Goal: Information Seeking & Learning: Get advice/opinions

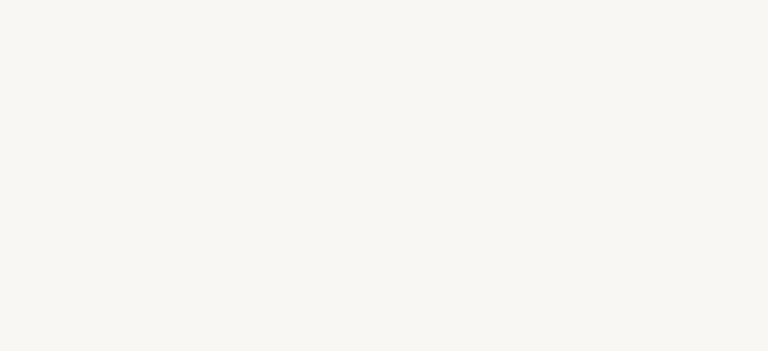
select select "US"
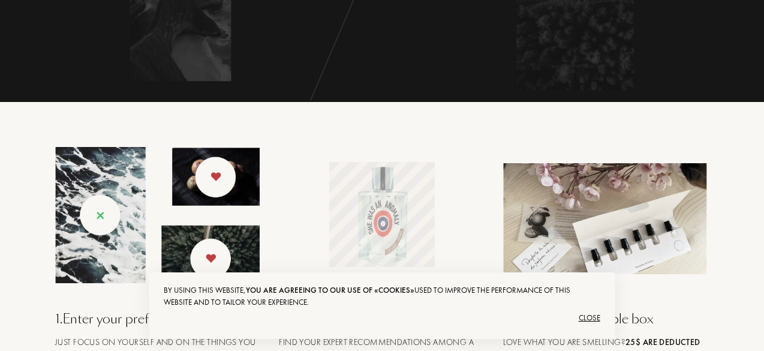
scroll to position [359, 0]
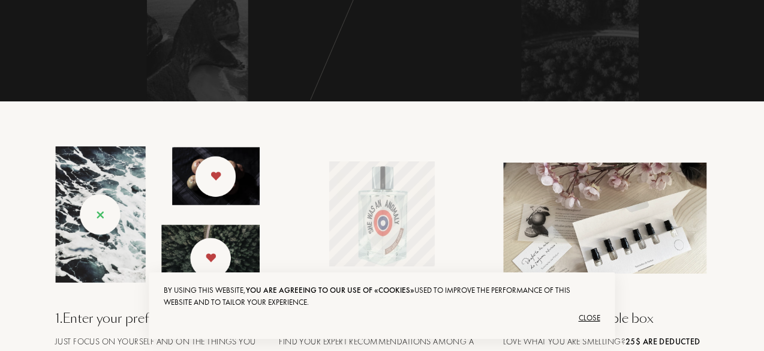
click at [583, 317] on div "Close" at bounding box center [382, 317] width 436 height 19
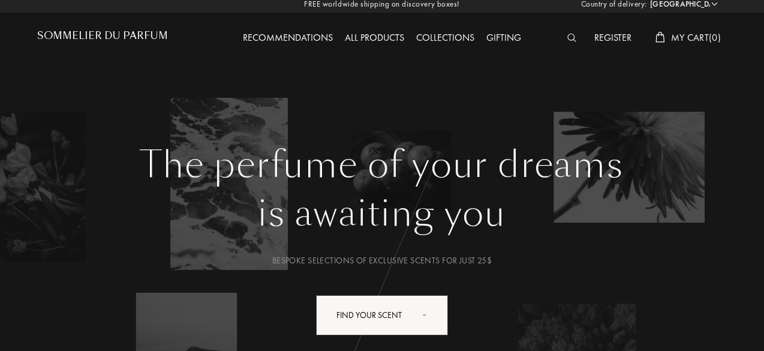
scroll to position [0, 0]
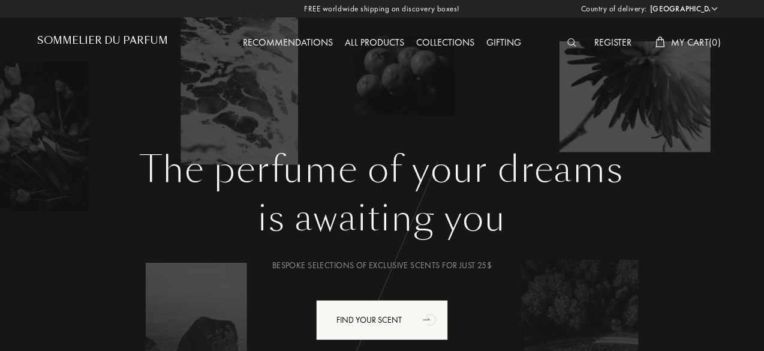
click at [569, 39] on img at bounding box center [571, 42] width 9 height 8
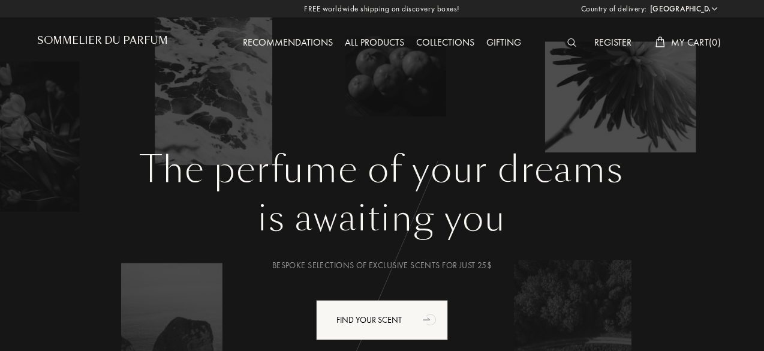
click at [288, 44] on div "Recommendations" at bounding box center [288, 43] width 102 height 16
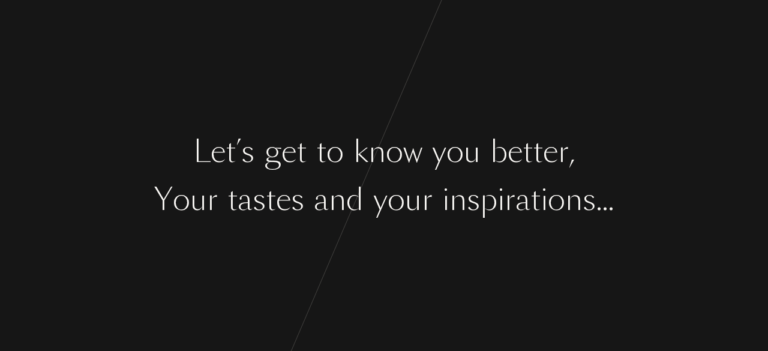
click at [440, 179] on div at bounding box center [437, 199] width 10 height 45
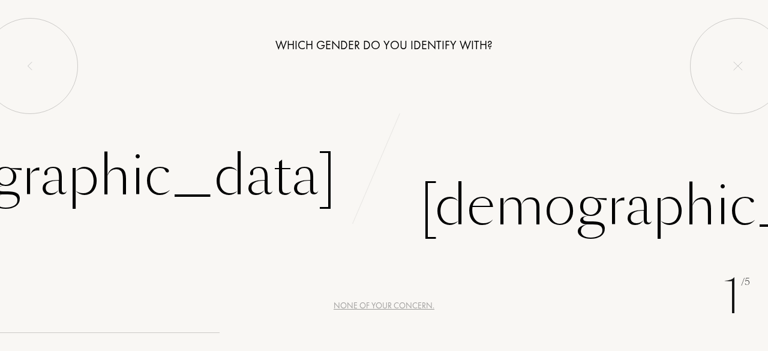
click at [380, 302] on div "None of your concern." at bounding box center [383, 305] width 101 height 13
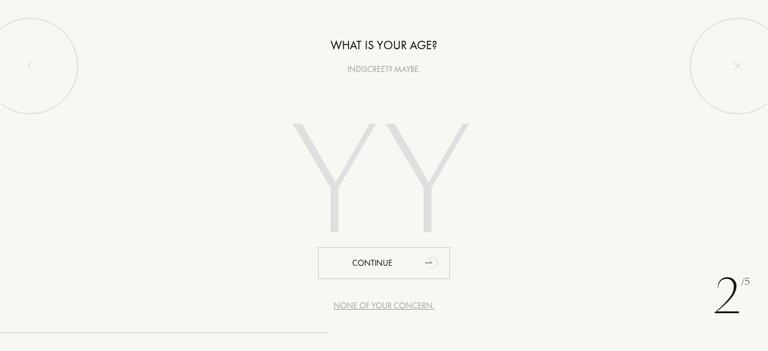
click at [379, 306] on div "None of your concern." at bounding box center [383, 305] width 101 height 13
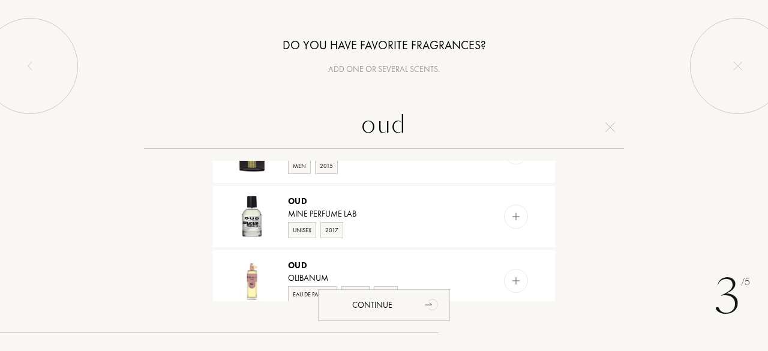
scroll to position [1078, 0]
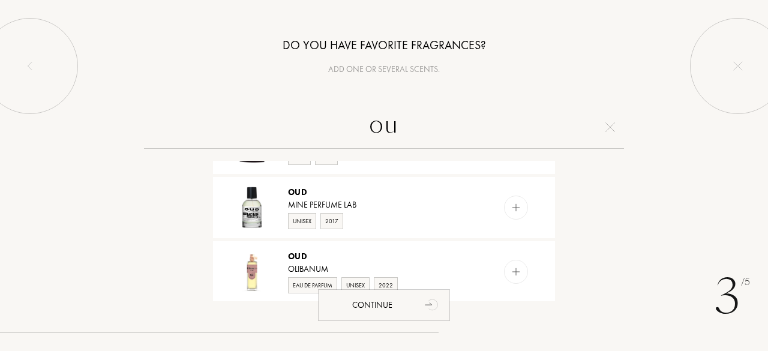
type input "o"
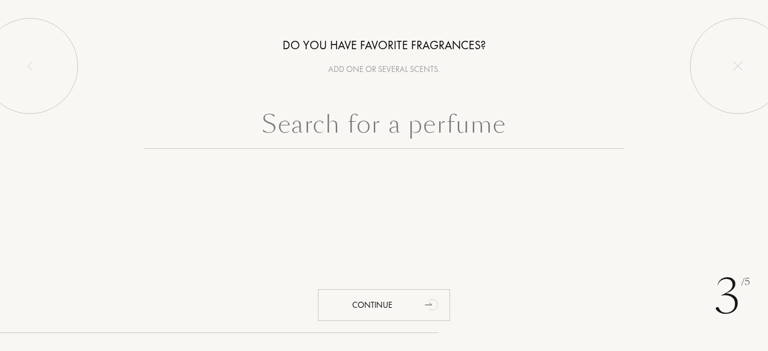
scroll to position [0, 0]
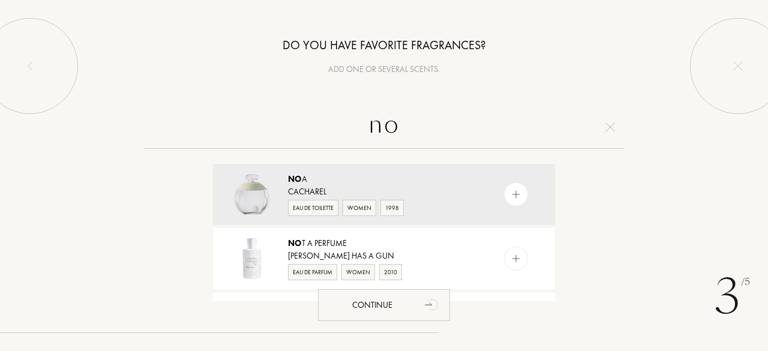
type input "n"
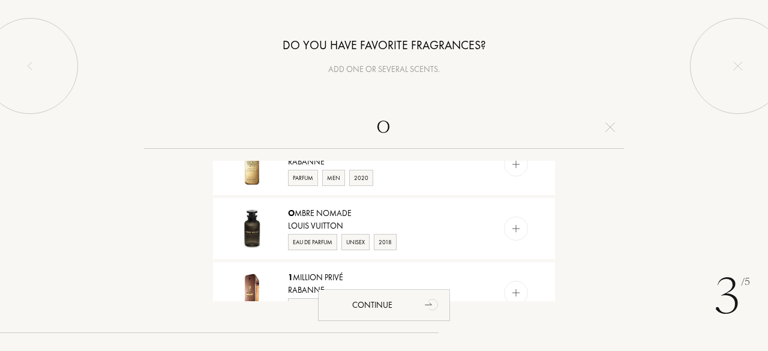
scroll to position [1061, 0]
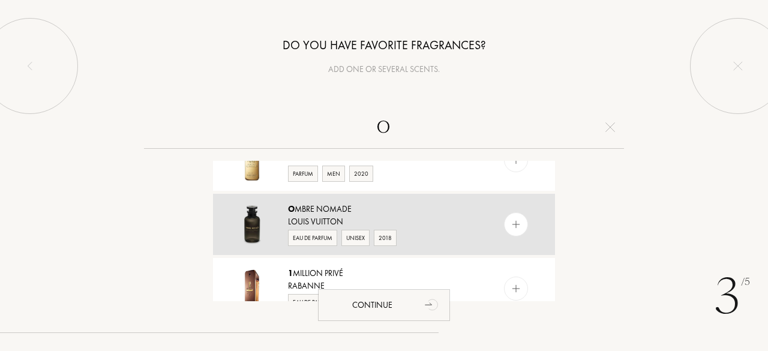
type input "o"
click at [512, 219] on img at bounding box center [515, 224] width 11 height 11
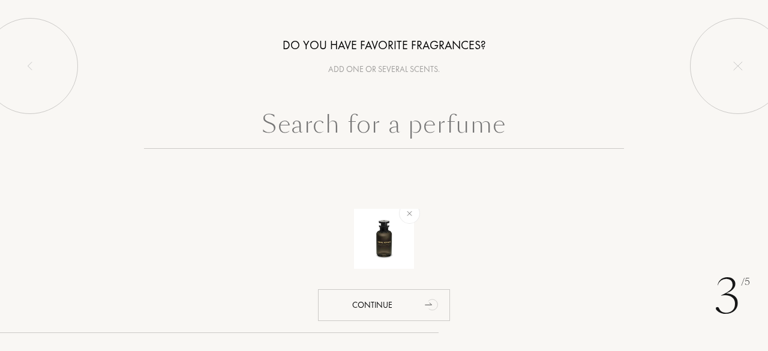
scroll to position [0, 0]
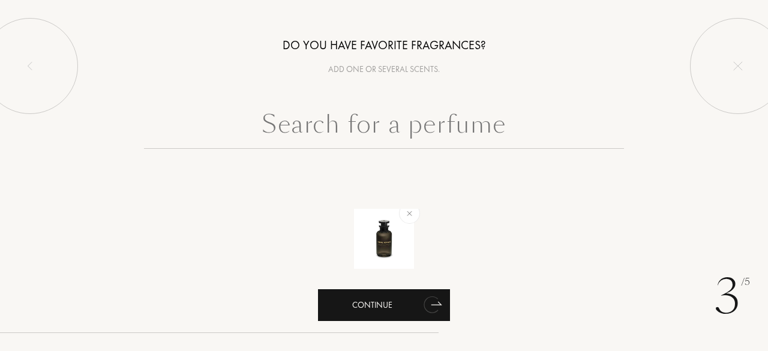
click at [427, 304] on icon "animation" at bounding box center [430, 304] width 15 height 17
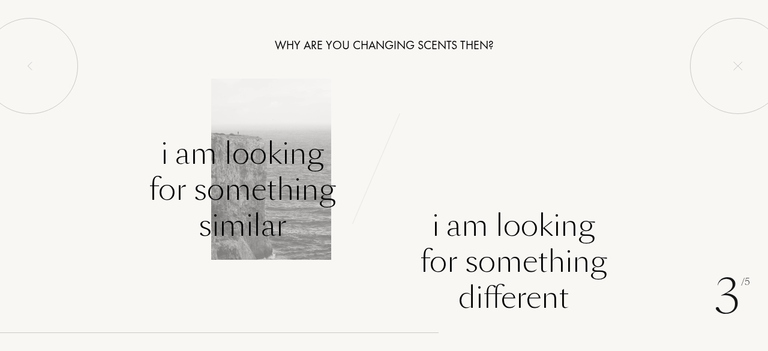
click at [212, 189] on div "I am looking for something similar" at bounding box center [242, 190] width 187 height 108
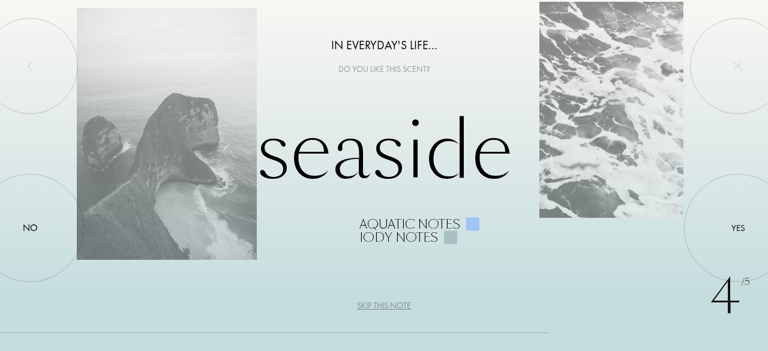
click at [397, 306] on div "Skip this note" at bounding box center [384, 305] width 54 height 13
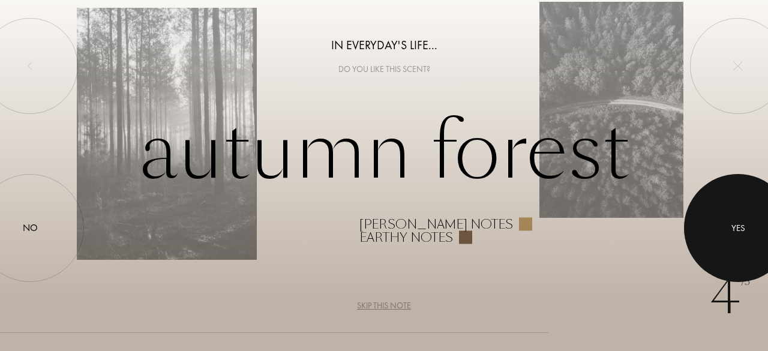
click at [731, 227] on div "Yes" at bounding box center [738, 228] width 14 height 14
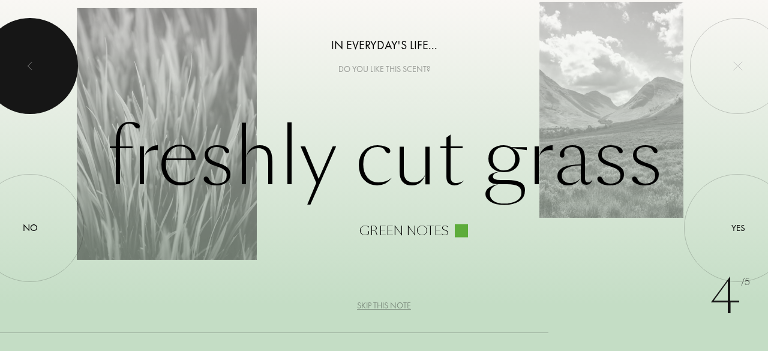
click at [24, 70] on div at bounding box center [30, 66] width 96 height 96
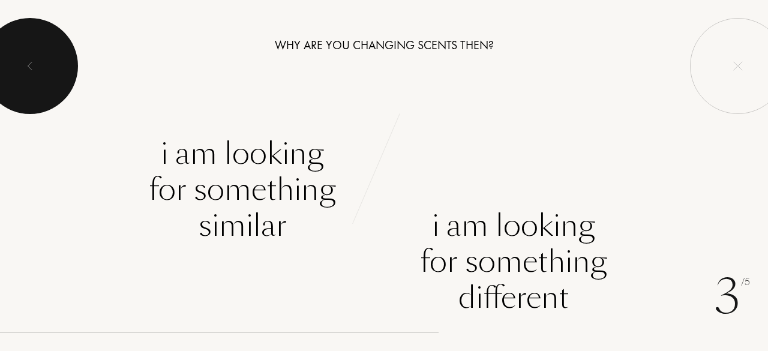
click at [24, 70] on div at bounding box center [30, 66] width 96 height 96
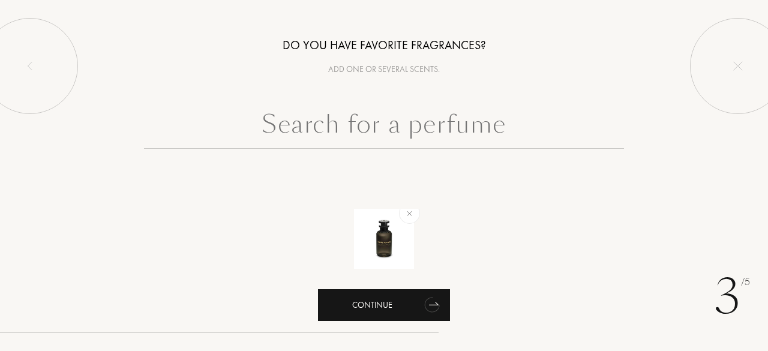
click at [437, 310] on icon "animation" at bounding box center [431, 305] width 19 height 19
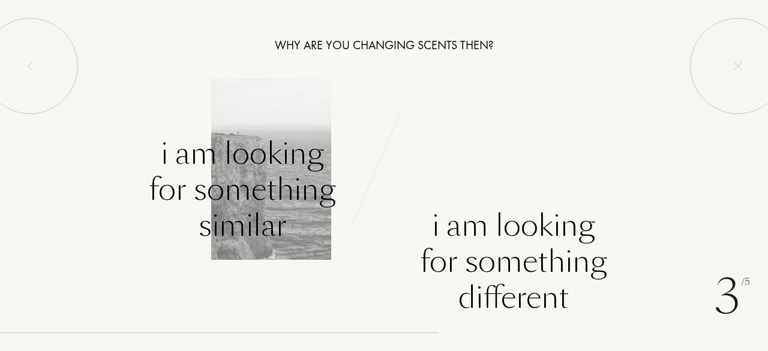
click at [255, 195] on div "I am looking for something similar" at bounding box center [242, 190] width 187 height 108
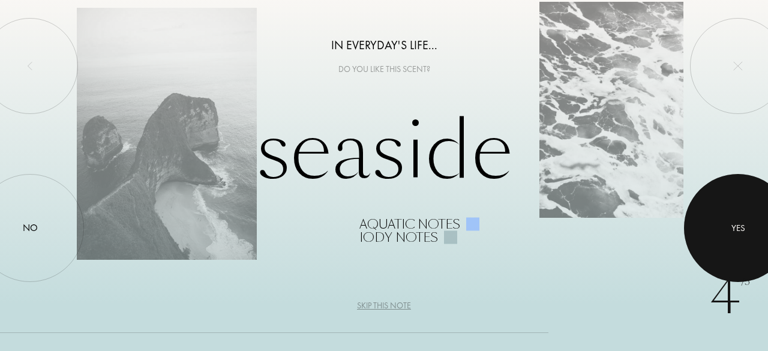
click at [745, 220] on div at bounding box center [738, 228] width 108 height 108
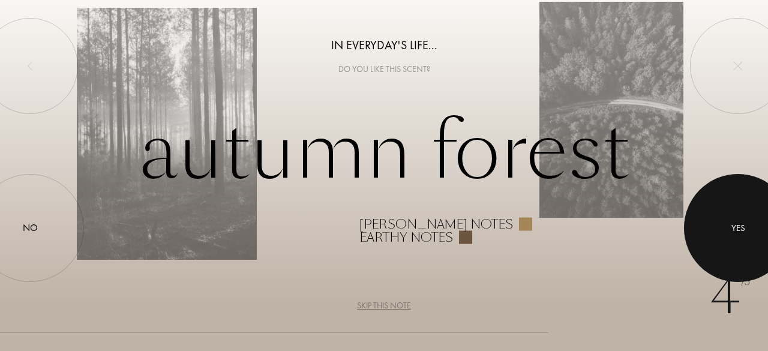
click at [745, 220] on div at bounding box center [738, 228] width 108 height 108
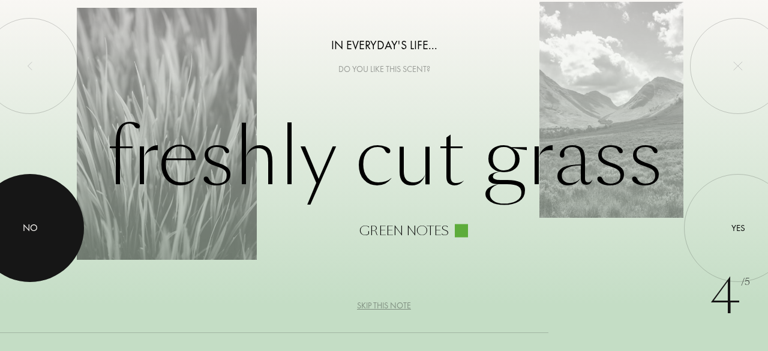
click at [22, 235] on div at bounding box center [30, 228] width 108 height 108
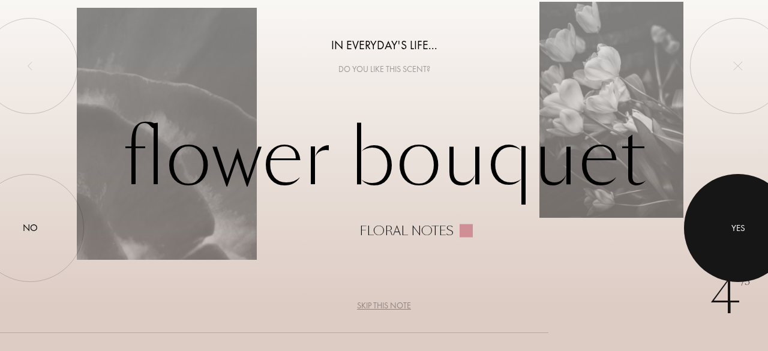
click at [750, 209] on div at bounding box center [738, 228] width 108 height 108
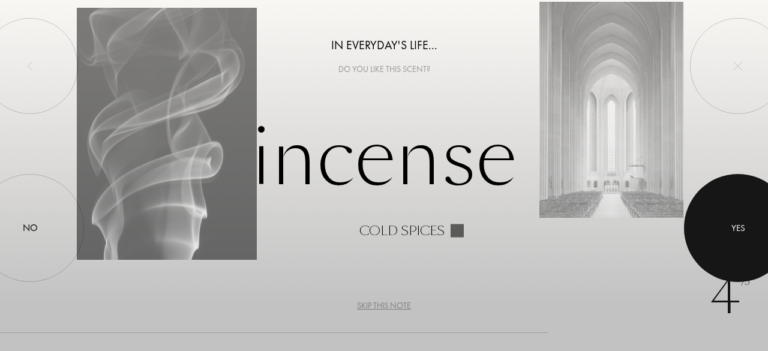
click at [750, 209] on div at bounding box center [738, 228] width 108 height 108
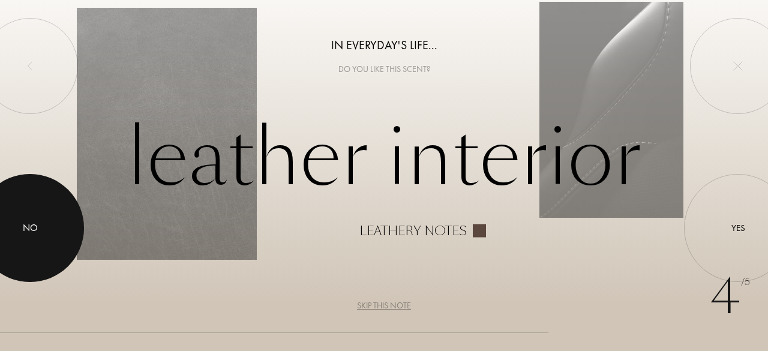
click at [48, 217] on div at bounding box center [30, 228] width 108 height 108
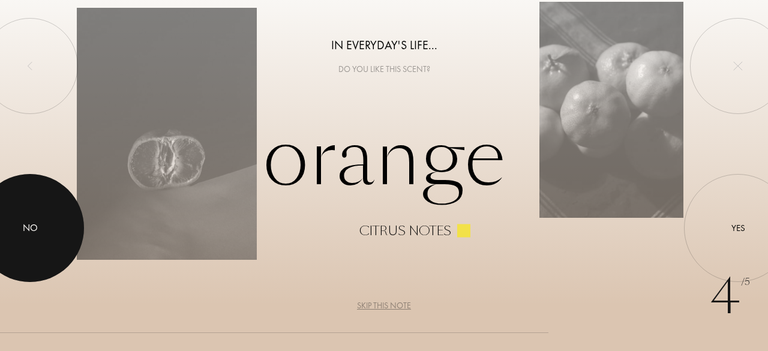
drag, startPoint x: 726, startPoint y: 243, endPoint x: 33, endPoint y: 239, distance: 692.7
click at [33, 239] on div "No" at bounding box center [30, 228] width 108 height 108
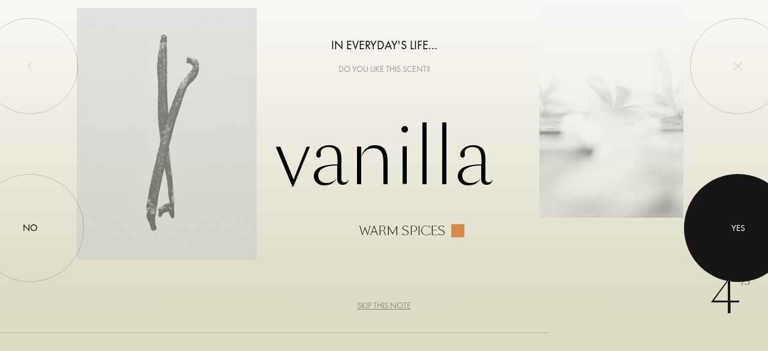
click at [728, 223] on div at bounding box center [738, 228] width 108 height 108
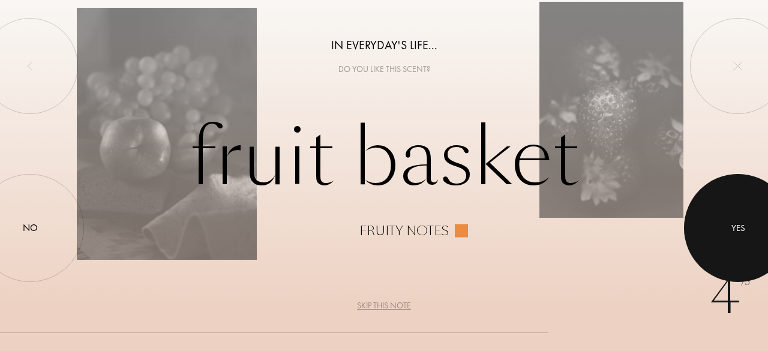
click at [750, 211] on div at bounding box center [738, 228] width 108 height 108
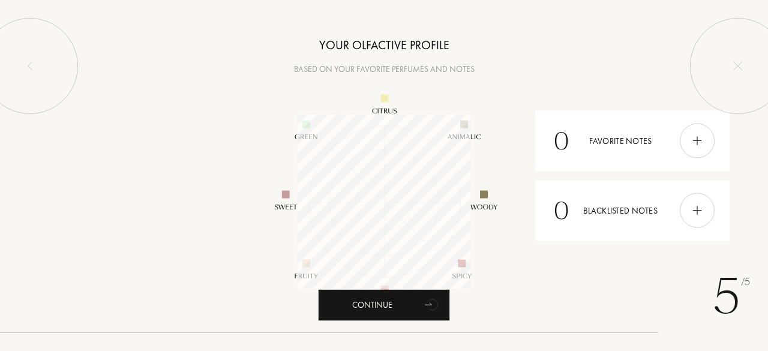
scroll to position [174, 174]
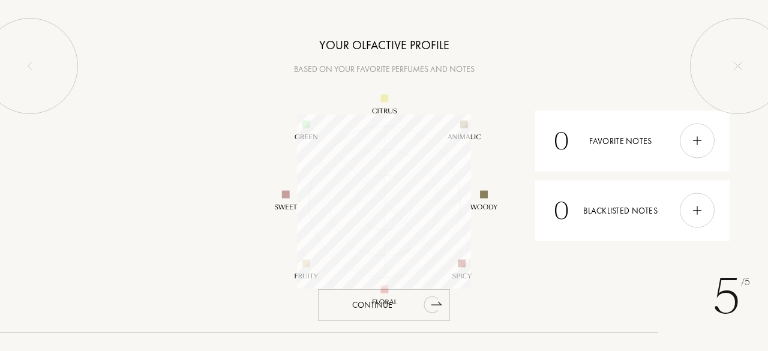
click at [421, 305] on icon "animation" at bounding box center [432, 304] width 24 height 24
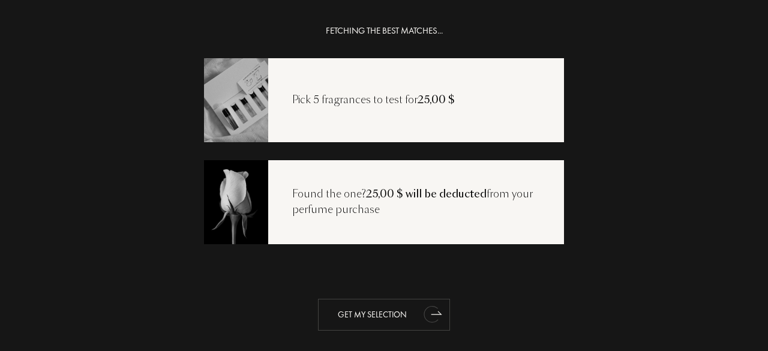
click at [401, 315] on div "Get my selection" at bounding box center [384, 315] width 132 height 32
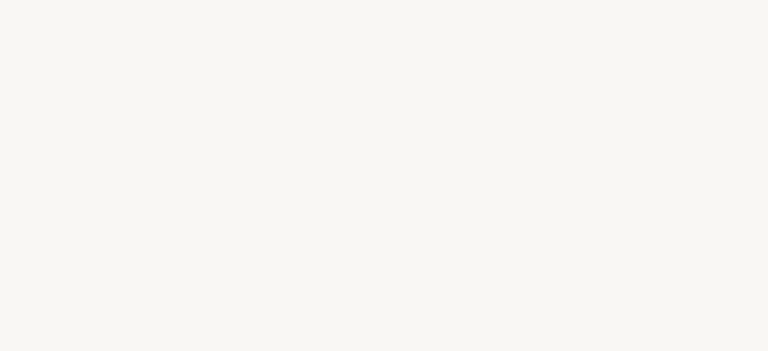
select select "US"
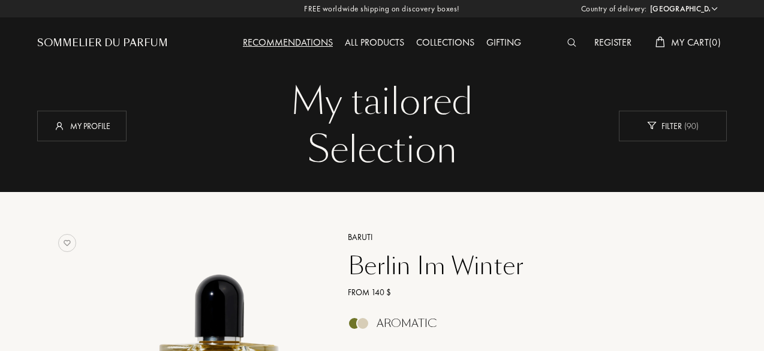
click at [369, 39] on div "All products" at bounding box center [374, 43] width 71 height 16
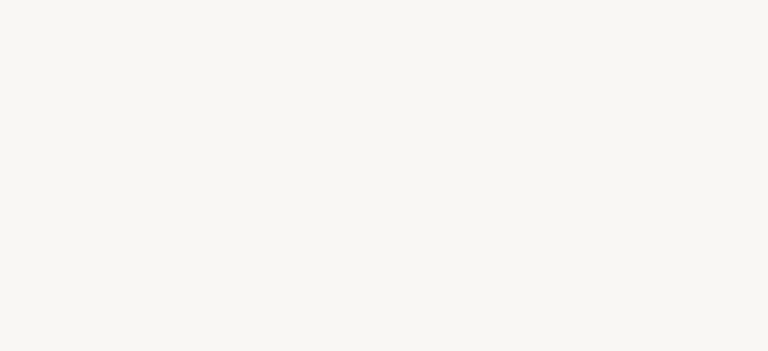
select select "US"
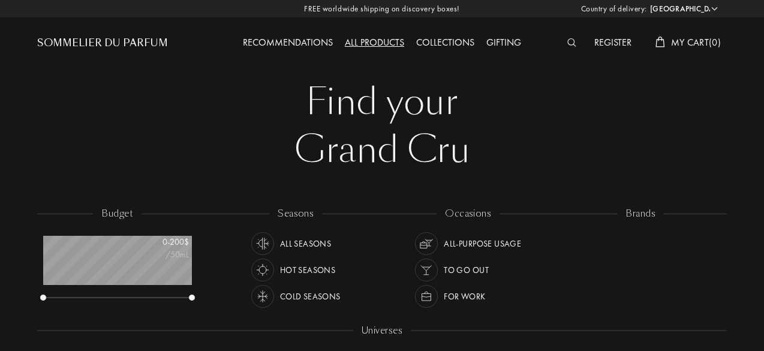
scroll to position [60, 149]
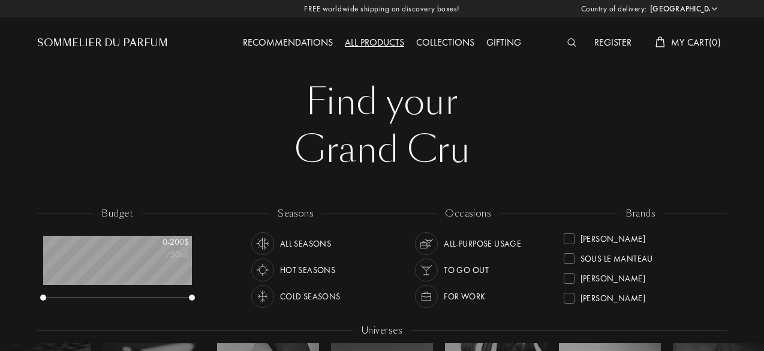
click at [437, 42] on div "Collections" at bounding box center [445, 43] width 70 height 16
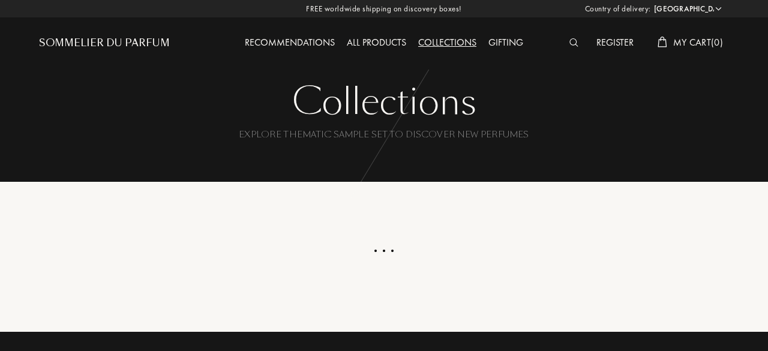
select select "US"
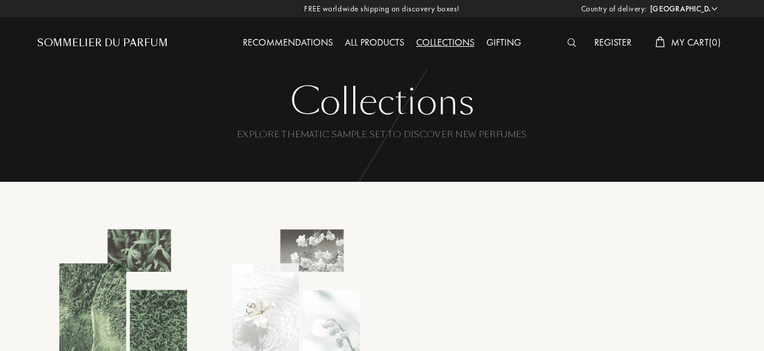
click at [290, 46] on div "Recommendations" at bounding box center [288, 43] width 102 height 16
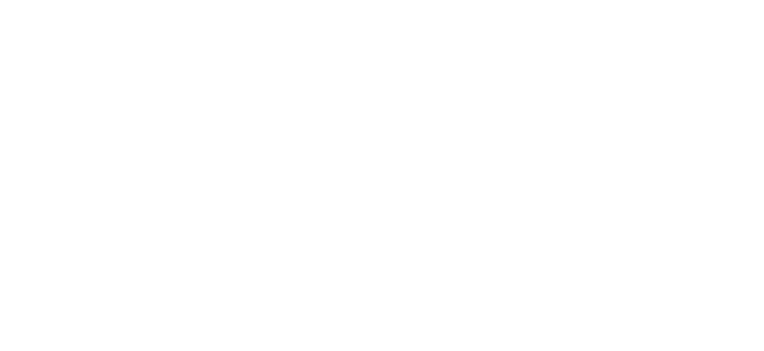
select select "US"
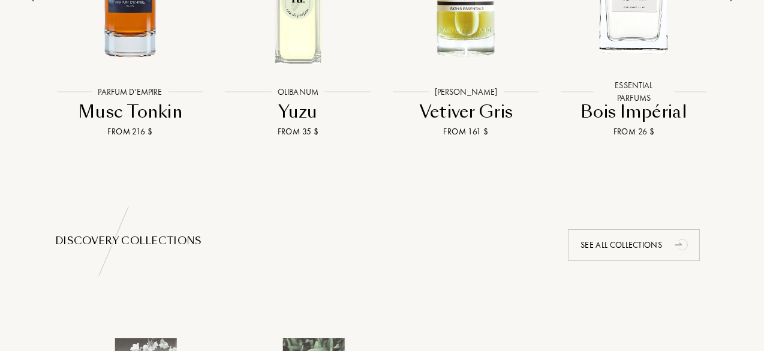
scroll to position [1017, 0]
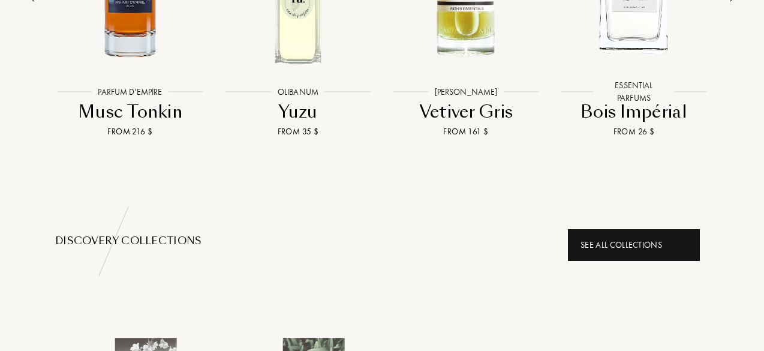
click at [671, 247] on icon "animation" at bounding box center [683, 244] width 24 height 24
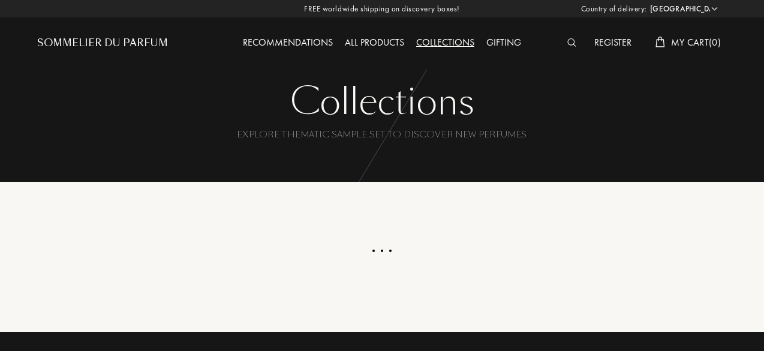
select select "US"
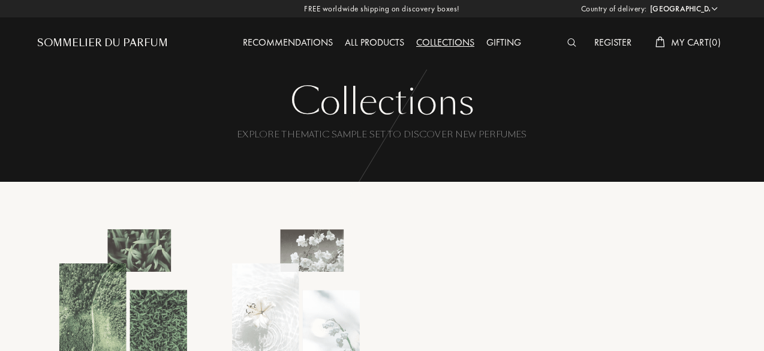
click at [379, 40] on div "All products" at bounding box center [374, 43] width 71 height 16
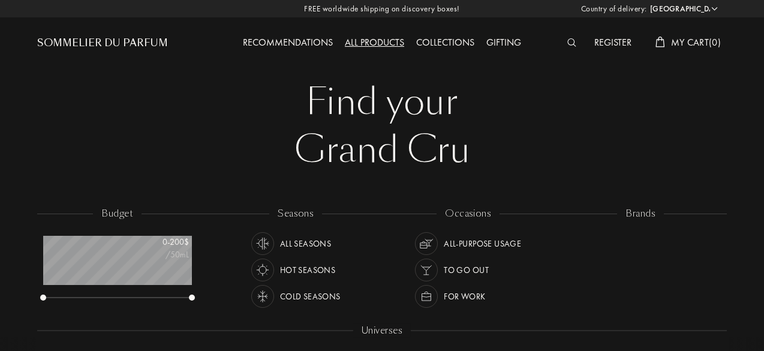
select select "US"
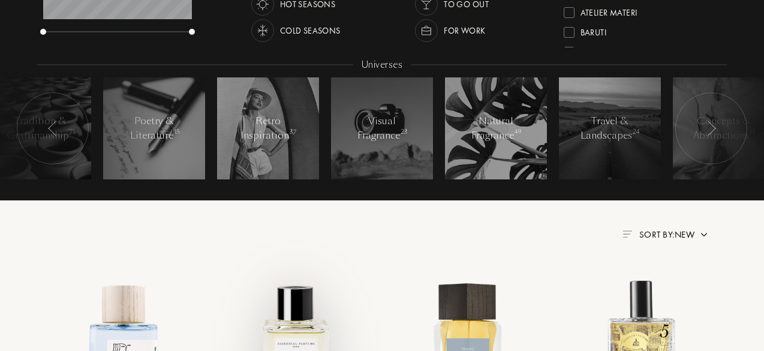
scroll to position [248, 0]
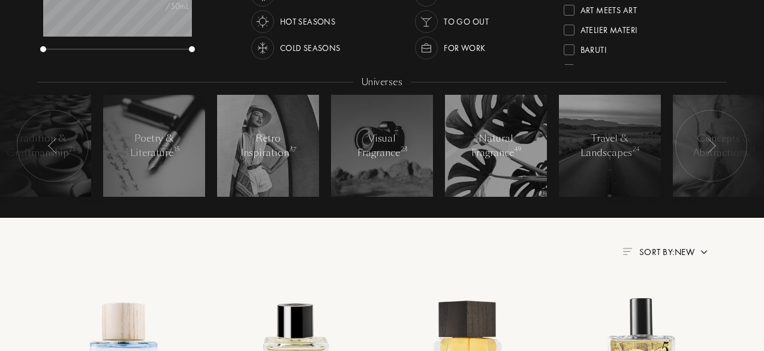
click at [661, 251] on span "Sort by: New" at bounding box center [666, 252] width 55 height 12
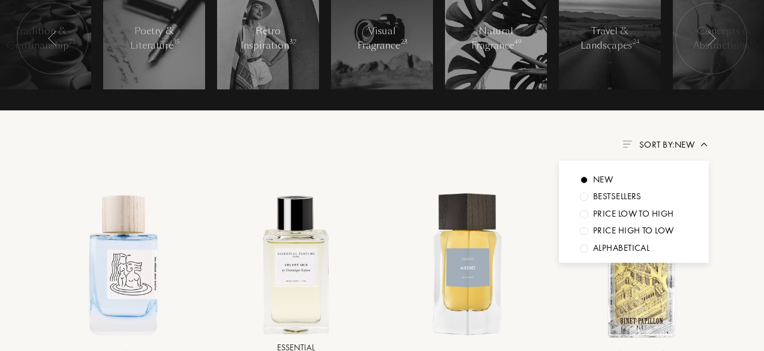
scroll to position [359, 0]
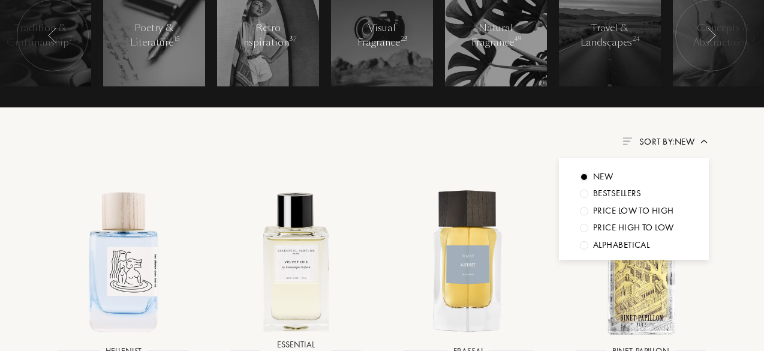
click at [589, 244] on div "Alphabetical" at bounding box center [634, 245] width 108 height 14
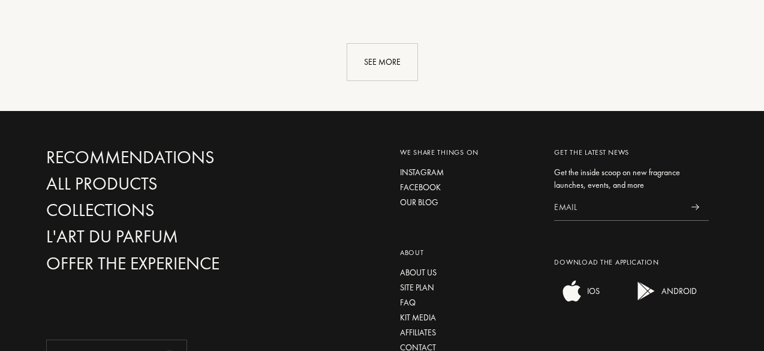
scroll to position [1468, 0]
